Goal: Task Accomplishment & Management: Complete application form

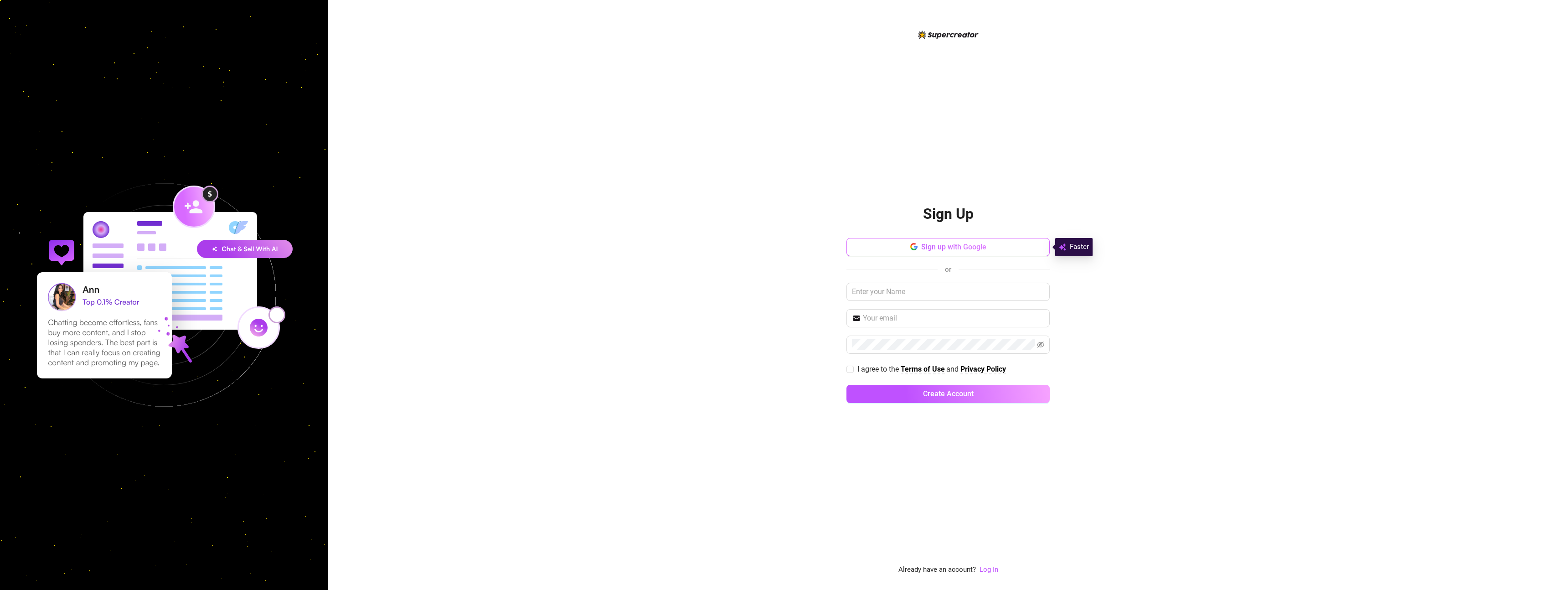
click at [931, 251] on span "Sign up with Google" at bounding box center [953, 247] width 65 height 9
click at [923, 261] on div "Sign up with Google or I agree to the Terms of Use and Privacy Policy Create Ac…" at bounding box center [948, 325] width 203 height 174
click at [926, 255] on button "Sign up with Google" at bounding box center [948, 247] width 203 height 18
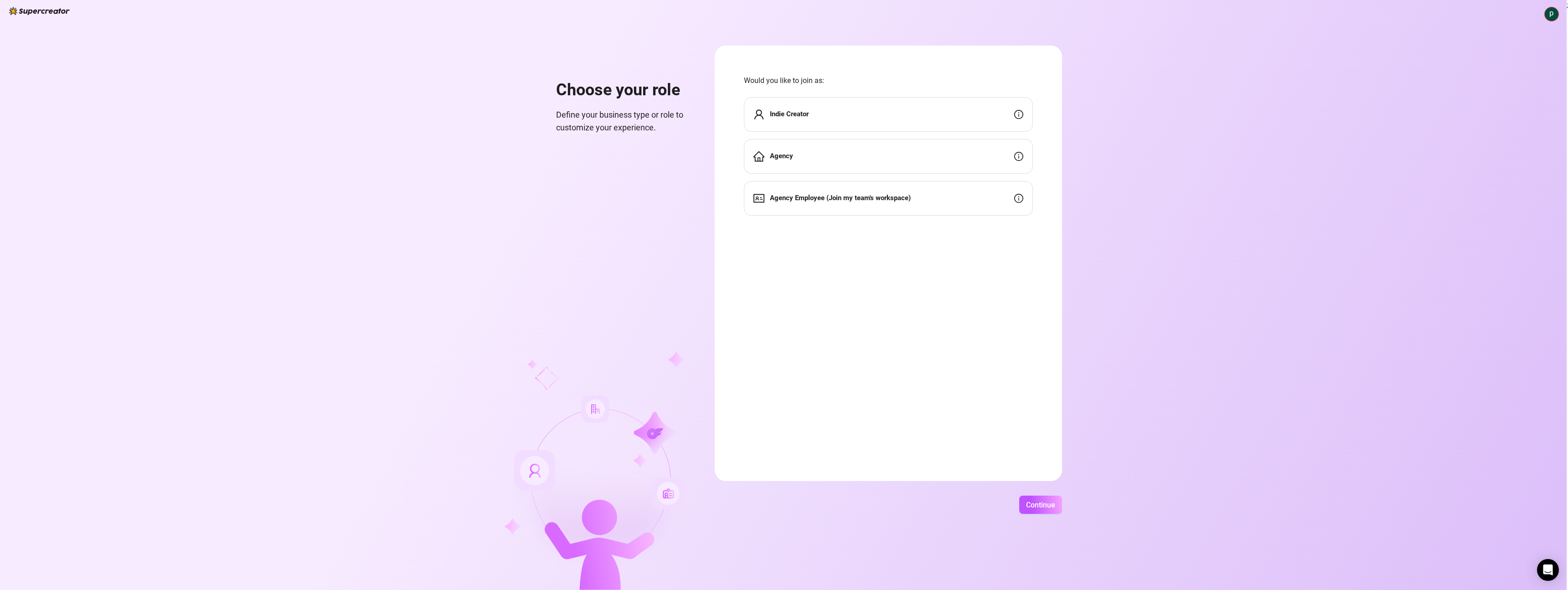
click at [835, 164] on div "Agency" at bounding box center [888, 156] width 289 height 35
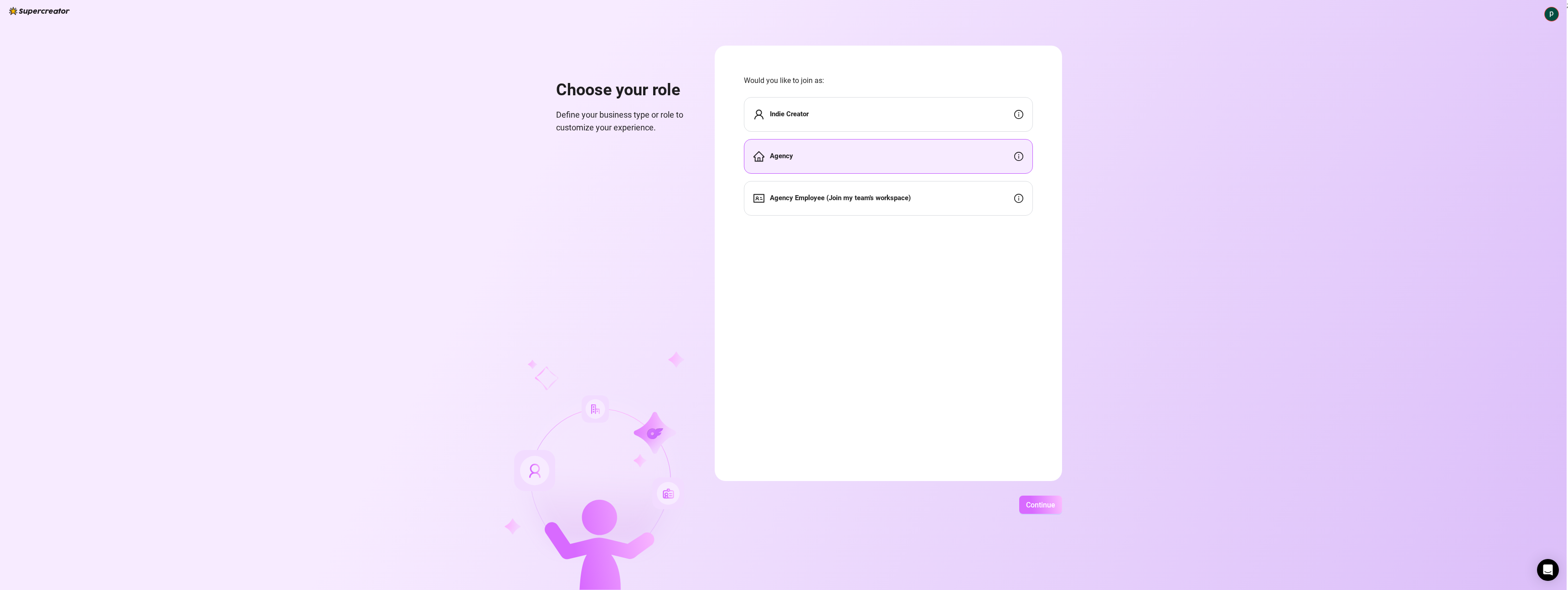
click at [1029, 507] on span "Continue" at bounding box center [1041, 505] width 29 height 9
click at [1027, 493] on div "Choose your role Define your business type or role to customize your experience…" at bounding box center [783, 295] width 1567 height 590
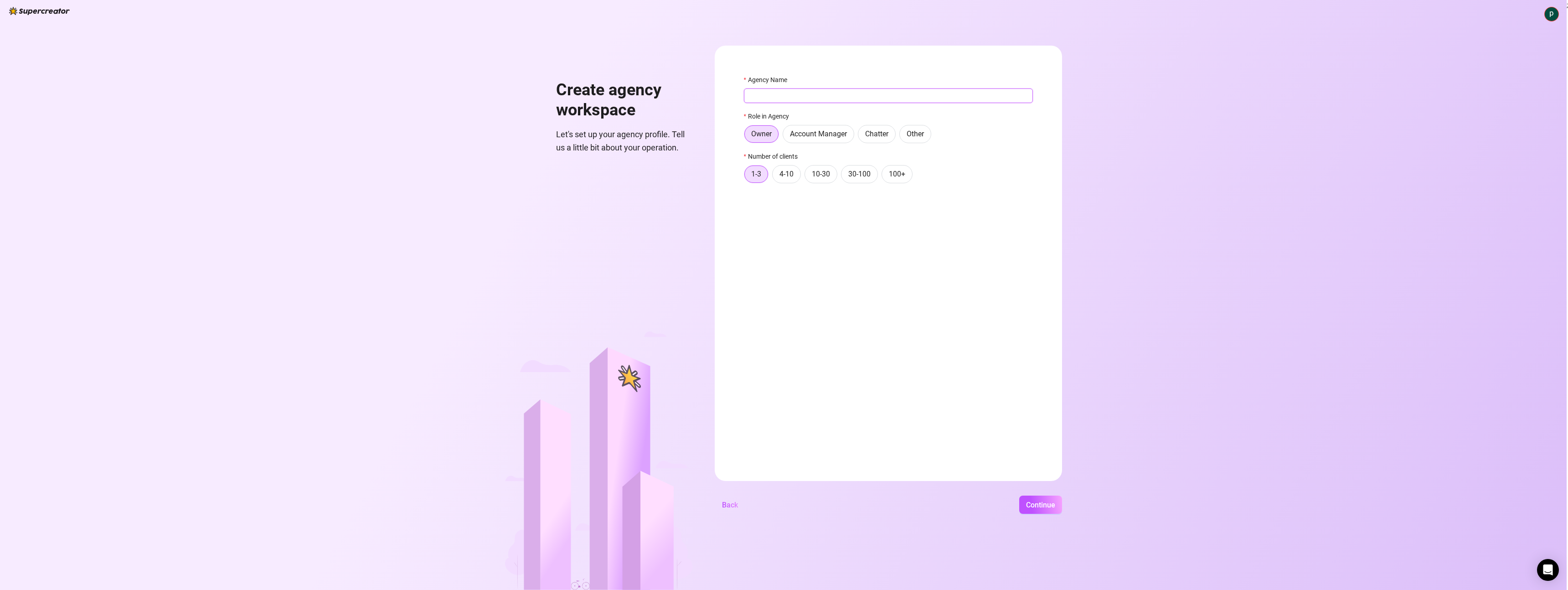
click at [764, 97] on input "Agency Name" at bounding box center [888, 96] width 289 height 15
type input "Pulse Agency"
click at [799, 175] on label "4-10" at bounding box center [786, 174] width 29 height 18
click at [775, 177] on input "4-10" at bounding box center [775, 177] width 0 height 0
click at [1054, 498] on button "Continue" at bounding box center [1040, 505] width 43 height 18
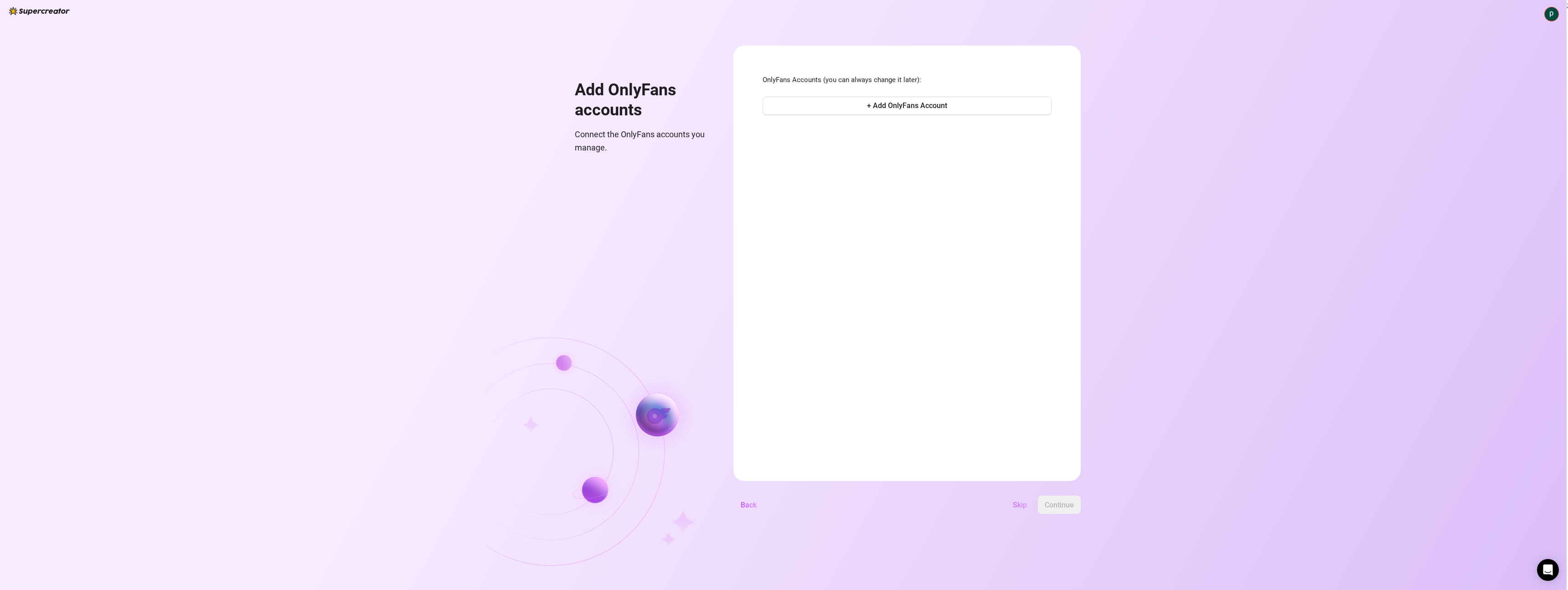
click at [1026, 501] on span "Skip" at bounding box center [1020, 505] width 14 height 9
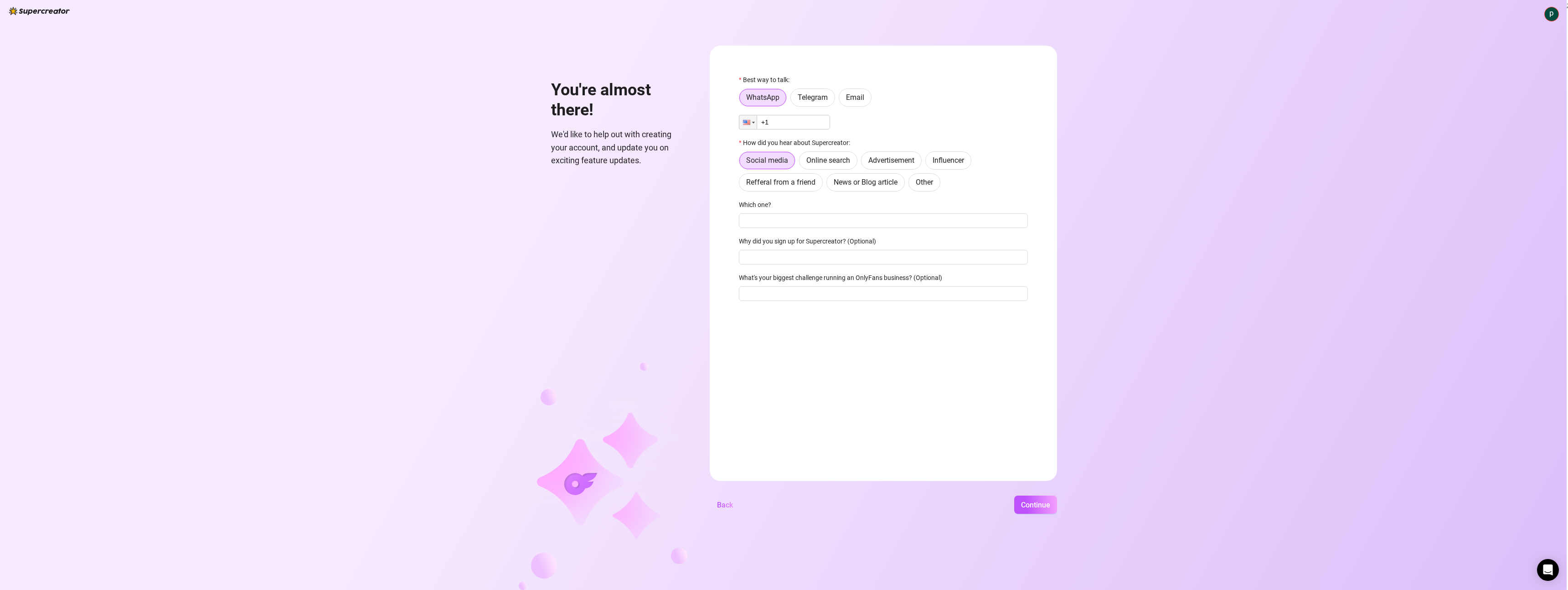
click at [814, 118] on input "+1" at bounding box center [785, 122] width 91 height 15
click at [825, 96] on span "Telegram" at bounding box center [812, 97] width 30 height 9
click at [793, 100] on input "Telegram" at bounding box center [793, 100] width 0 height 0
click at [810, 125] on input "text" at bounding box center [889, 122] width 267 height 10
type input "d"
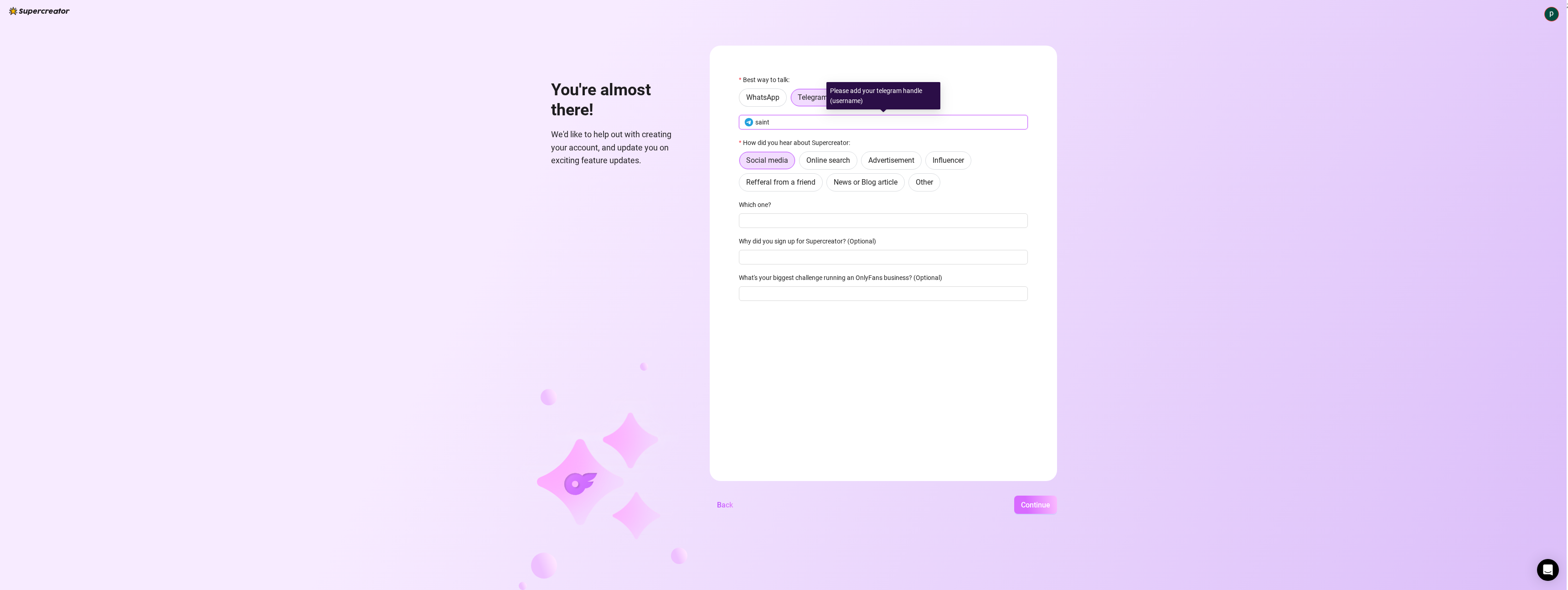
type input "saint"
click at [1028, 511] on button "Continue" at bounding box center [1035, 505] width 43 height 18
